Goal: Task Accomplishment & Management: Use online tool/utility

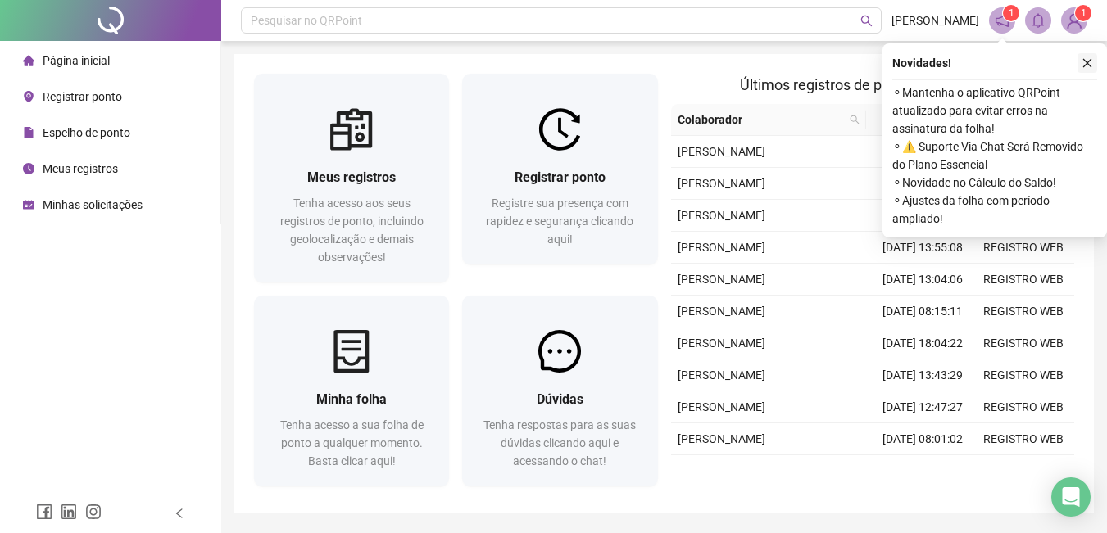
click at [1092, 64] on icon "close" at bounding box center [1087, 62] width 11 height 11
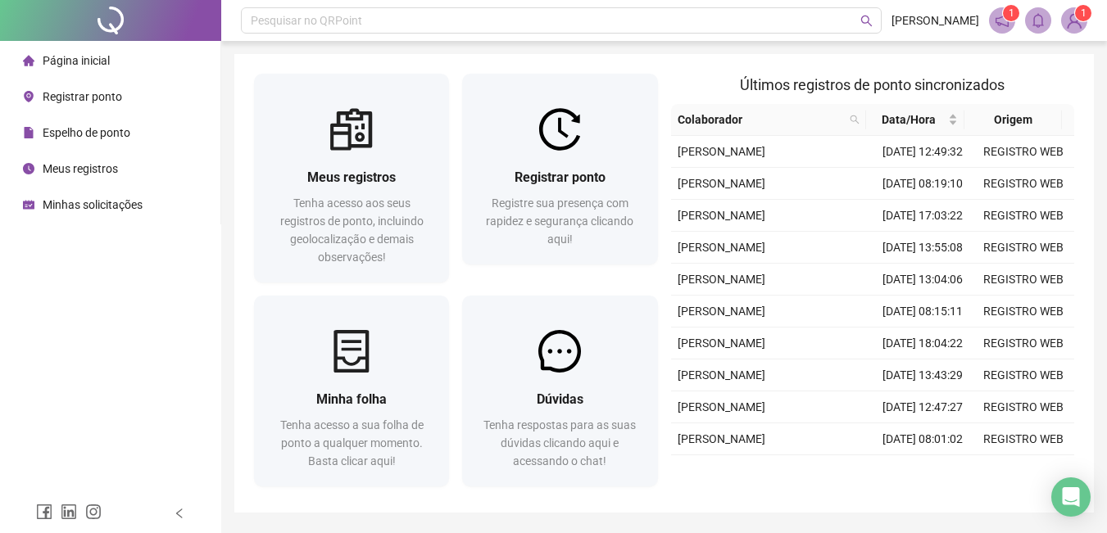
drag, startPoint x: 1092, startPoint y: 65, endPoint x: 1094, endPoint y: 129, distance: 64.0
click at [1092, 66] on div "Meus registros Tenha acesso aos seus registros de ponto, incluindo geolocalizaç…" at bounding box center [664, 283] width 860 height 459
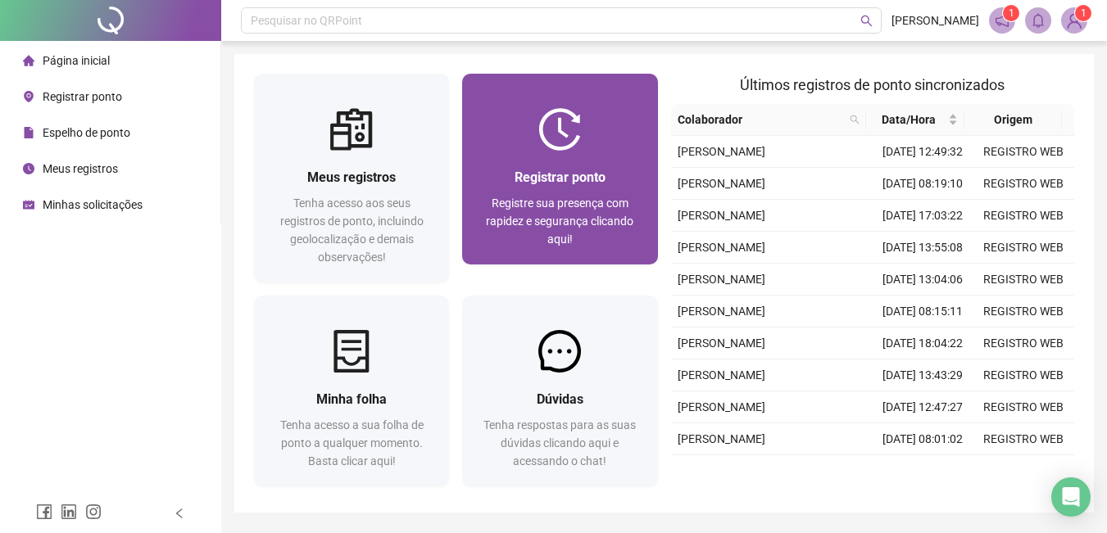
click at [553, 141] on img at bounding box center [559, 129] width 43 height 43
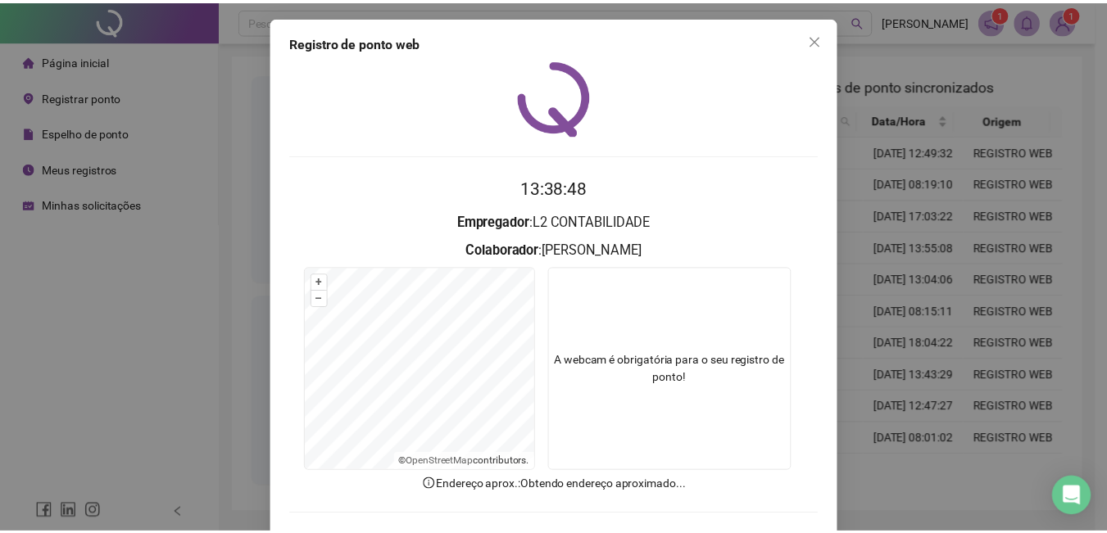
scroll to position [70, 0]
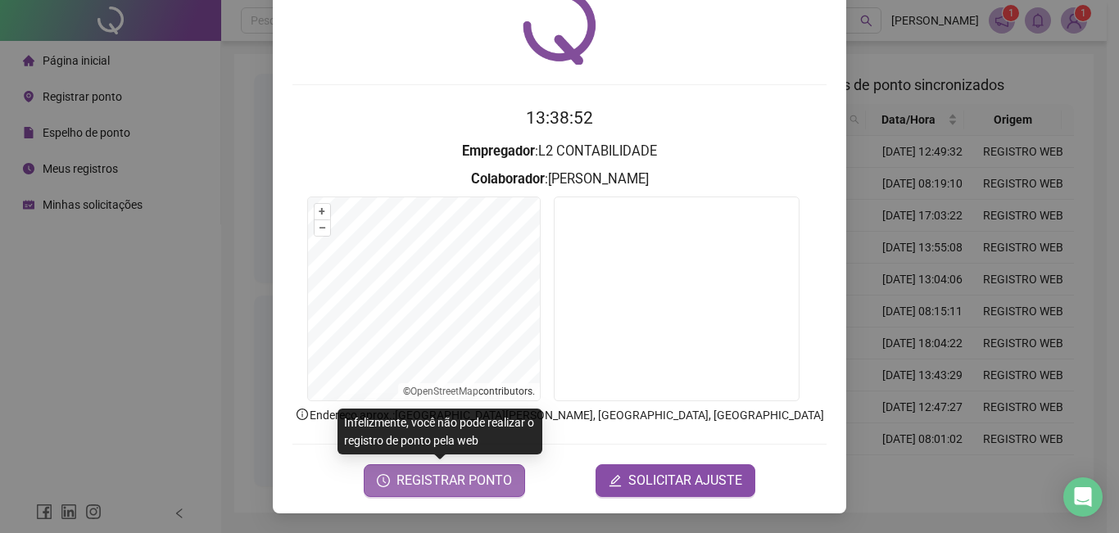
click at [449, 480] on span "REGISTRAR PONTO" at bounding box center [455, 481] width 116 height 20
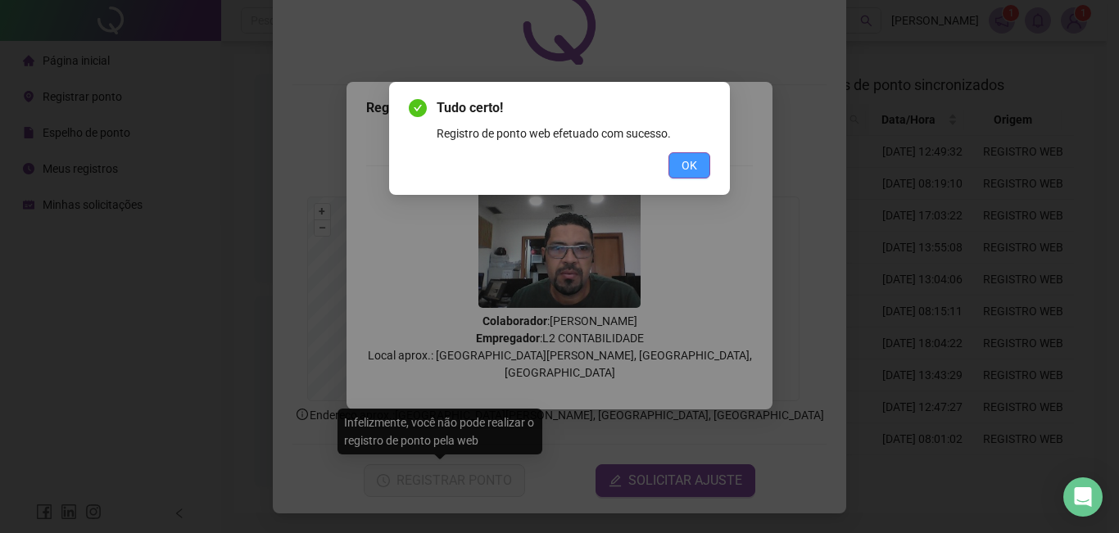
click at [678, 166] on button "OK" at bounding box center [690, 165] width 42 height 26
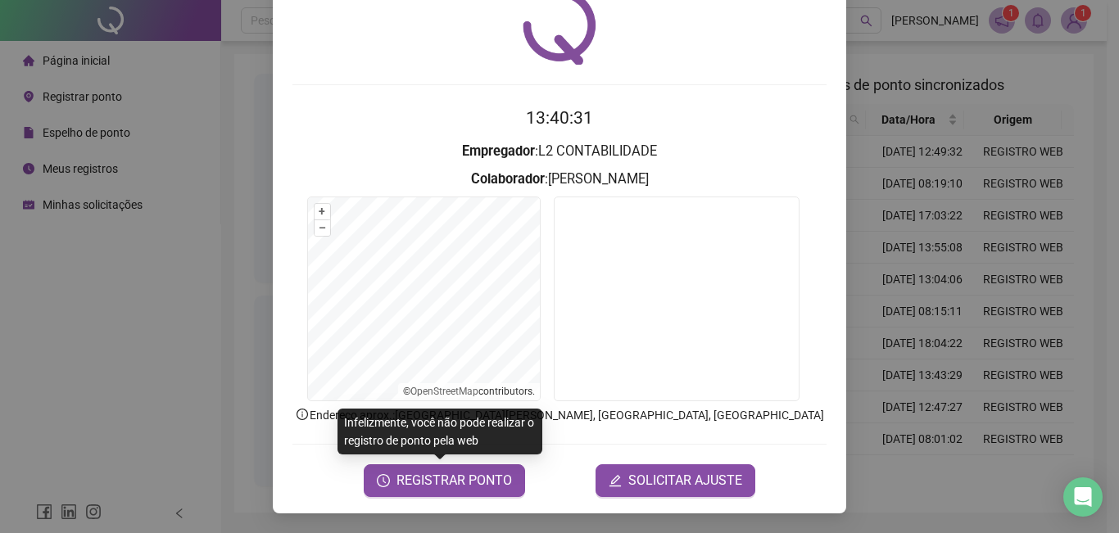
click at [907, 242] on div "Registro de ponto web 13:40:31 Empregador : L2 CONTABILIDADE Colaborador : [PER…" at bounding box center [559, 266] width 1119 height 533
